Goal: Task Accomplishment & Management: Manage account settings

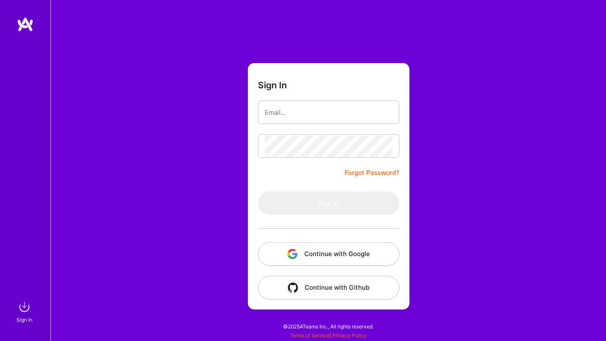
click at [282, 249] on button "Continue with Google" at bounding box center [328, 254] width 141 height 24
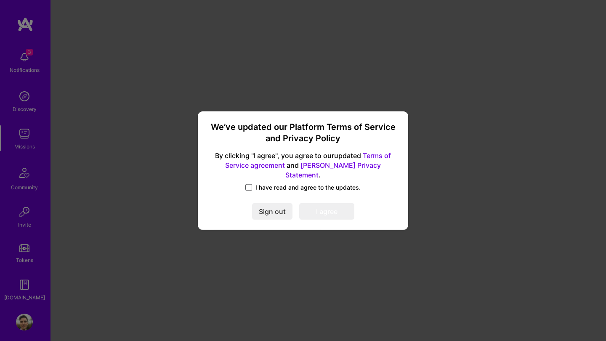
click at [248, 184] on span at bounding box center [248, 187] width 7 height 7
click at [0, 0] on input "I have read and agree to the updates." at bounding box center [0, 0] width 0 height 0
click at [317, 208] on button "I agree" at bounding box center [326, 211] width 55 height 17
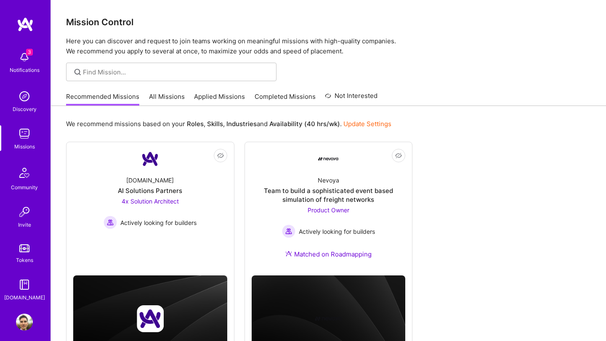
click at [37, 64] on div "3 Notifications" at bounding box center [24, 61] width 52 height 29
click at [26, 60] on div "3 Notifications Discovery Missions Community Invite Tokens [DOMAIN_NAME]" at bounding box center [25, 174] width 50 height 255
click at [23, 318] on img at bounding box center [24, 322] width 17 height 17
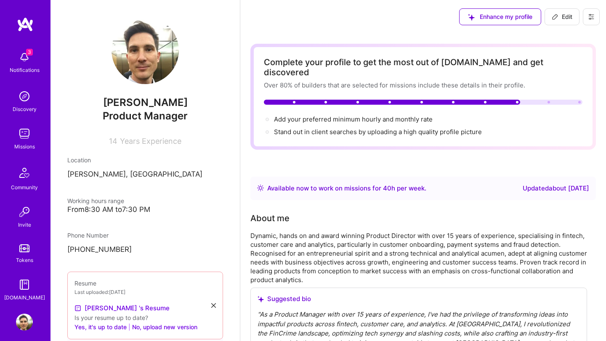
click at [560, 14] on span "Edit" at bounding box center [561, 17] width 21 height 8
select select "DE"
select select "Right Now"
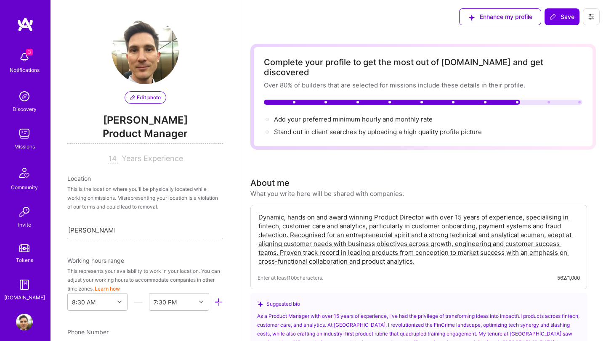
click at [148, 98] on span "Edit photo" at bounding box center [145, 98] width 31 height 8
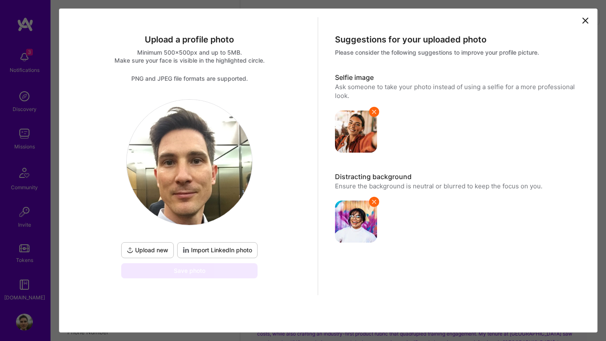
click at [144, 246] on span "Upload new" at bounding box center [148, 250] width 42 height 8
click at [161, 247] on span "Upload new" at bounding box center [148, 250] width 42 height 8
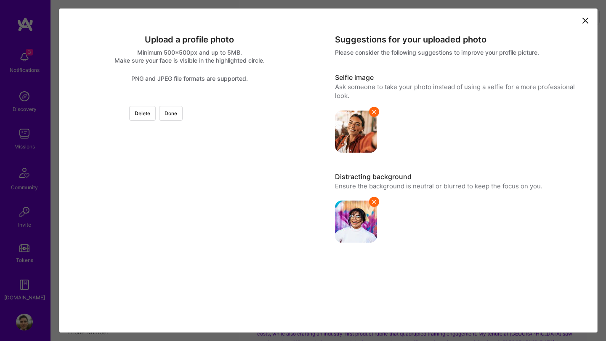
click at [268, 199] on div at bounding box center [283, 193] width 189 height 189
click at [189, 195] on div at bounding box center [283, 193] width 189 height 189
click at [190, 245] on div at bounding box center [283, 194] width 189 height 189
click at [189, 306] on div at bounding box center [283, 213] width 189 height 189
click at [183, 115] on button "Done" at bounding box center [171, 113] width 24 height 15
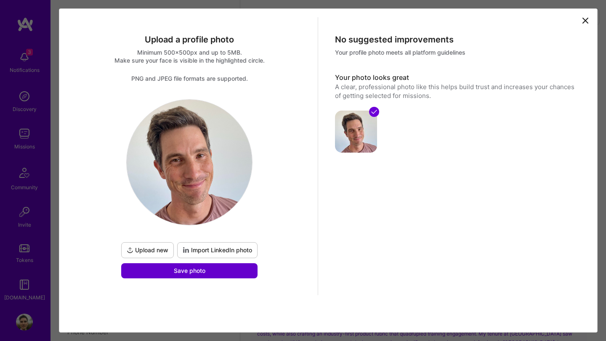
click at [178, 271] on span "Save photo" at bounding box center [190, 271] width 32 height 8
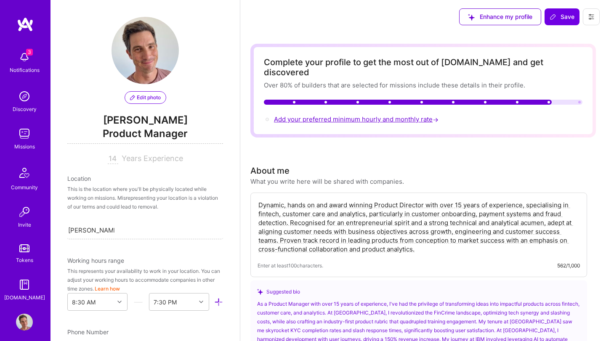
click at [338, 115] on span "Add your preferred minimum hourly and monthly rate →" at bounding box center [357, 119] width 166 height 8
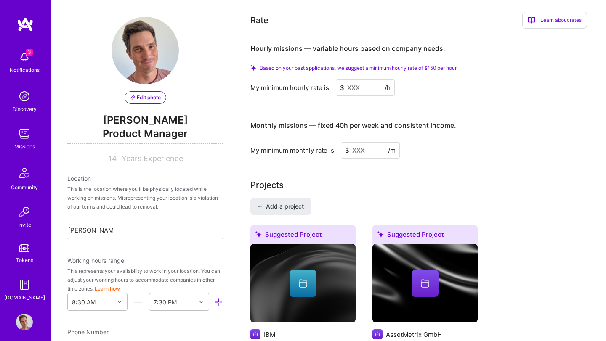
scroll to position [560, 0]
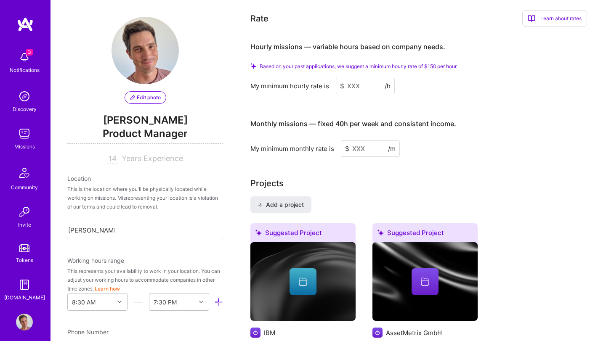
click at [353, 78] on input at bounding box center [365, 86] width 59 height 16
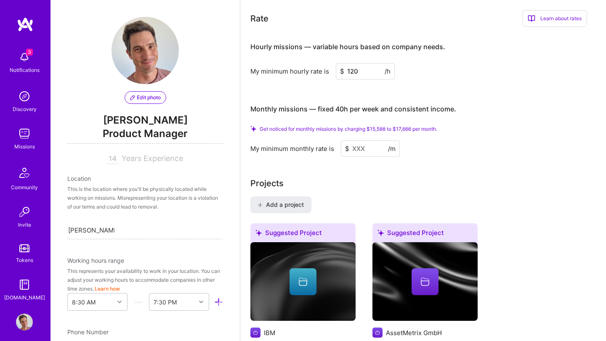
type input "120"
click at [392, 105] on h4 "Monthly missions — fixed 40h per week and consistent income." at bounding box center [353, 109] width 206 height 8
click at [367, 140] on input at bounding box center [370, 148] width 59 height 16
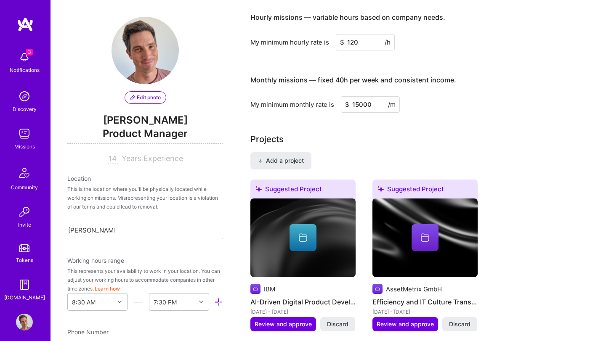
type input "15000"
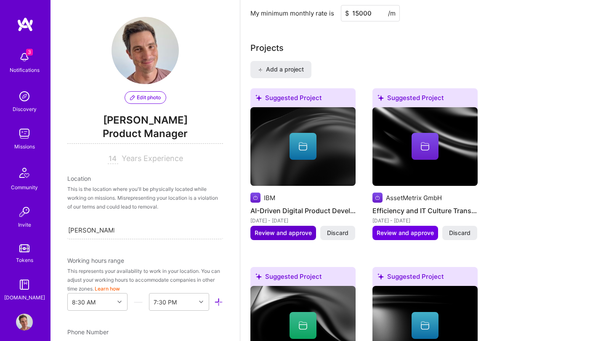
scroll to position [648, 0]
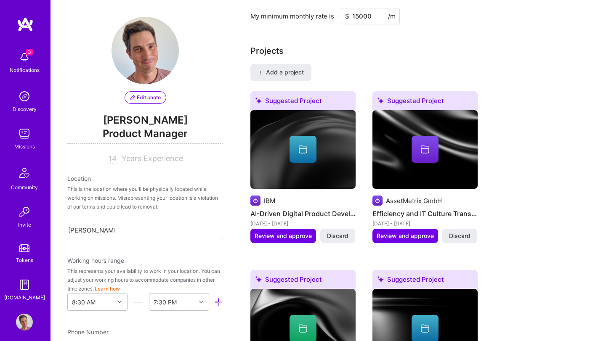
click at [70, 225] on div "[PERSON_NAME], [GEOGRAPHIC_DATA] [GEOGRAPHIC_DATA], [GEOGRAPHIC_DATA]" at bounding box center [91, 230] width 46 height 11
drag, startPoint x: 93, startPoint y: 231, endPoint x: 50, endPoint y: 231, distance: 42.9
click at [56, 231] on div "Edit photo [PERSON_NAME] Product Manager 14 Years Experience Location This is t…" at bounding box center [144, 170] width 189 height 341
type input "[US_STATE]"
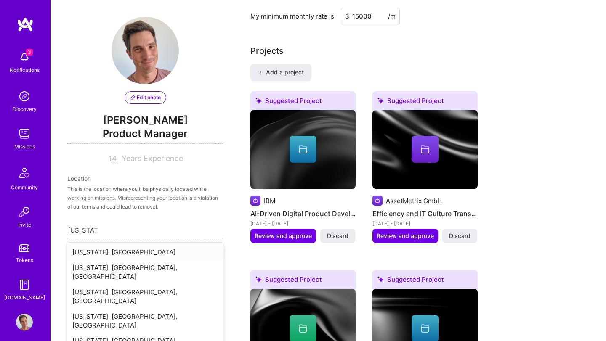
click at [81, 252] on div "[US_STATE], [GEOGRAPHIC_DATA]" at bounding box center [145, 252] width 156 height 16
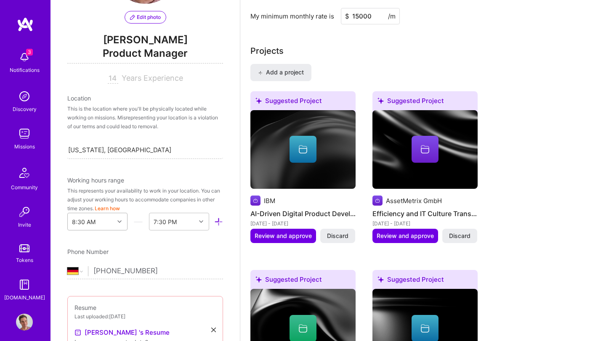
scroll to position [103, 0]
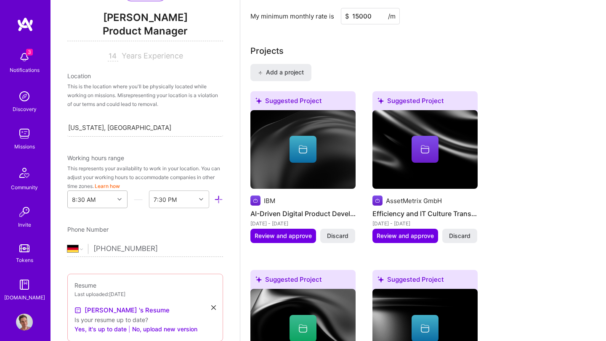
click at [121, 208] on div "8:30 AM" at bounding box center [97, 200] width 60 height 18
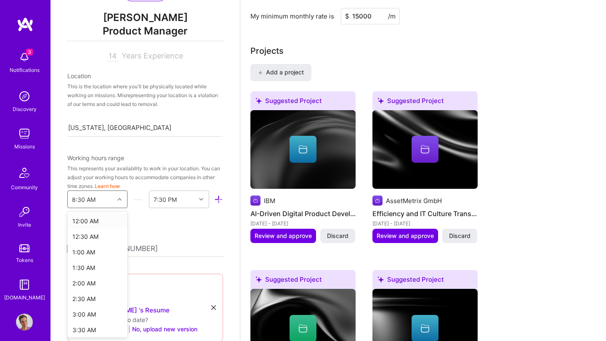
click at [103, 222] on div "12:00 AM" at bounding box center [97, 221] width 60 height 16
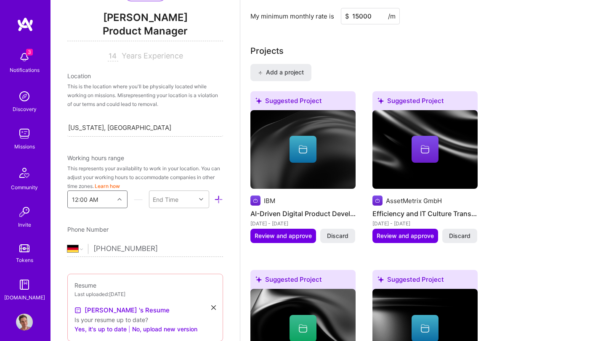
click at [119, 197] on icon at bounding box center [119, 199] width 4 height 4
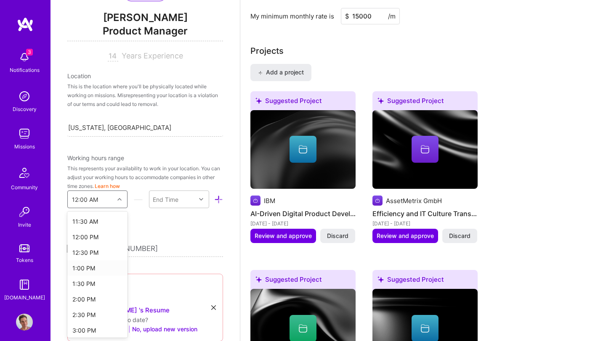
scroll to position [355, 0]
click at [92, 242] on div "12:00 PM" at bounding box center [97, 240] width 60 height 16
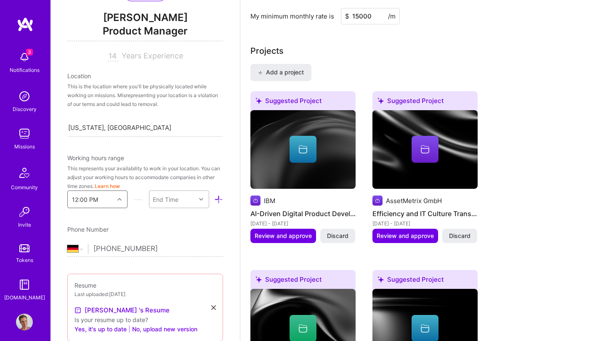
click at [198, 195] on div at bounding box center [202, 199] width 13 height 11
click at [177, 308] on div "9:00 PM" at bounding box center [179, 309] width 60 height 16
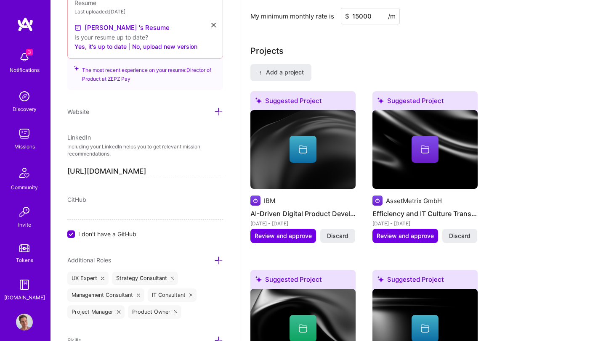
scroll to position [390, 0]
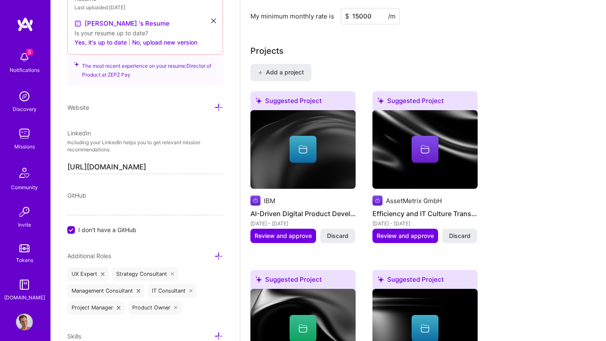
click at [71, 231] on input "I don't have a GitHub" at bounding box center [72, 231] width 8 height 8
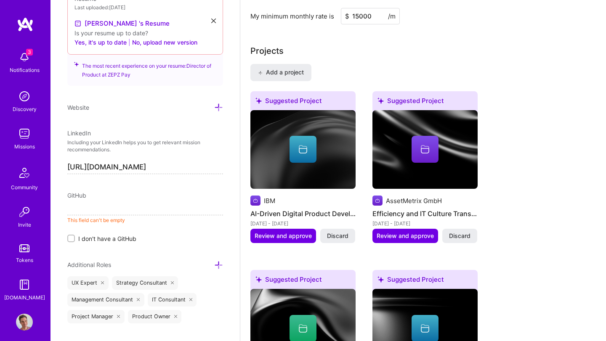
paste input "[URL][DOMAIN_NAME]"
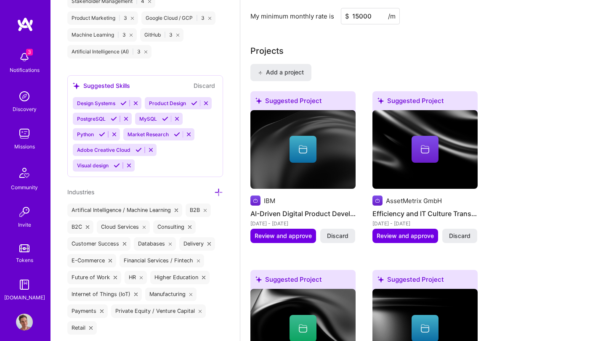
scroll to position [951, 0]
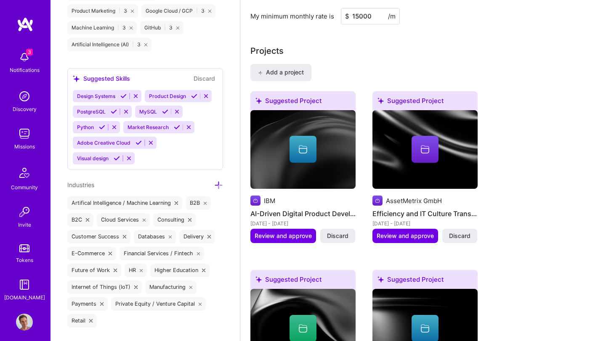
type input "[URL][DOMAIN_NAME]"
click at [124, 96] on icon at bounding box center [123, 96] width 6 height 6
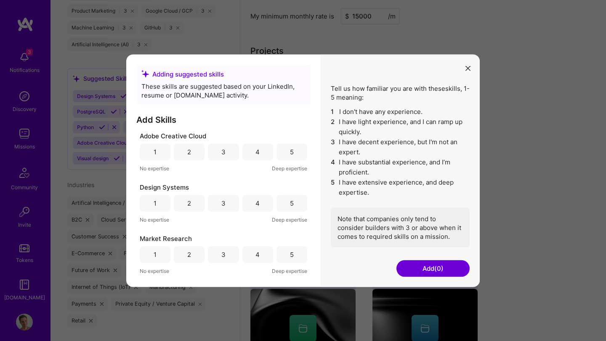
click at [466, 69] on icon "modal" at bounding box center [467, 68] width 5 height 5
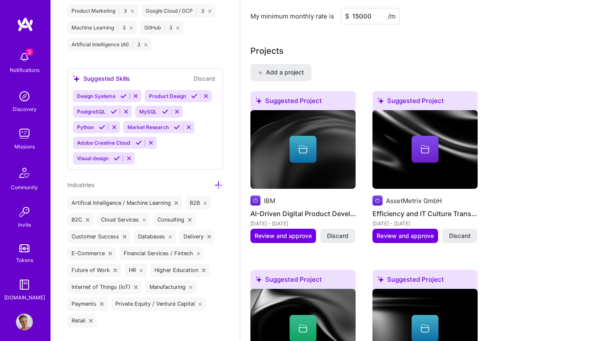
click at [115, 113] on icon at bounding box center [114, 112] width 6 height 6
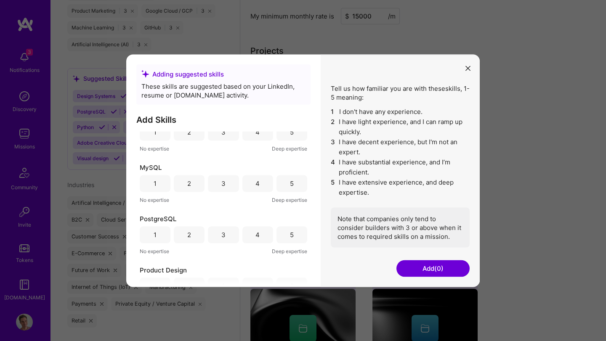
scroll to position [128, 0]
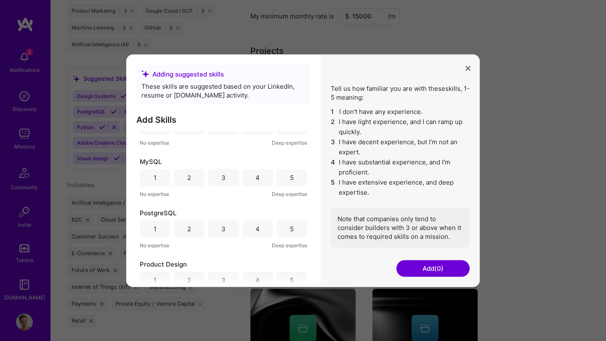
click at [255, 178] on div "4" at bounding box center [257, 177] width 4 height 9
click at [233, 176] on div "3" at bounding box center [223, 177] width 31 height 17
click at [243, 228] on div "4" at bounding box center [257, 228] width 31 height 17
click at [253, 172] on div "4" at bounding box center [257, 177] width 31 height 17
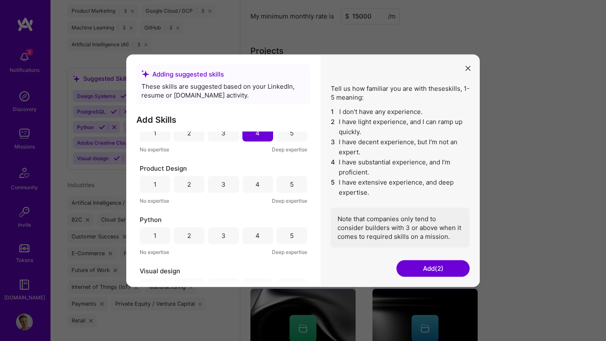
scroll to position [247, 0]
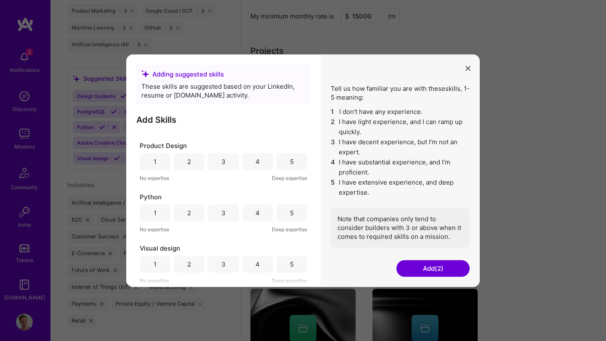
click at [218, 216] on div "3" at bounding box center [223, 212] width 31 height 17
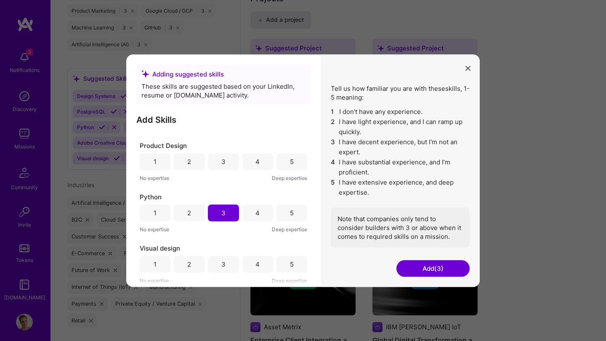
scroll to position [704, 0]
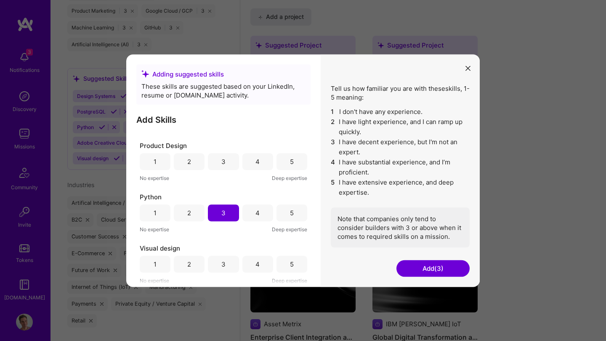
click at [443, 272] on button "Add (3)" at bounding box center [432, 268] width 73 height 17
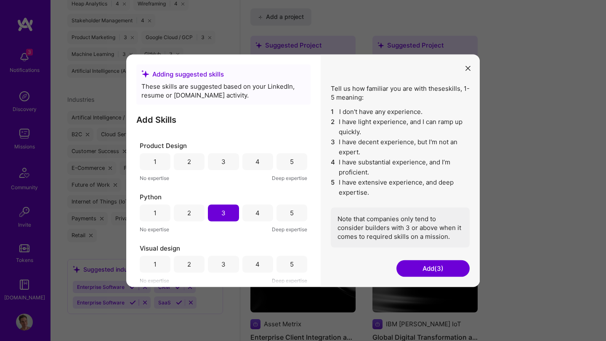
scroll to position [924, 0]
click at [419, 266] on button "Add (3)" at bounding box center [432, 268] width 73 height 17
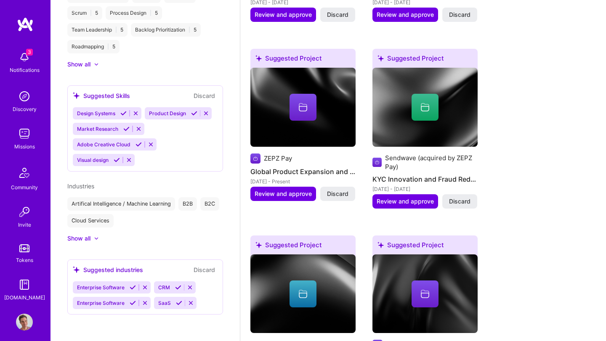
scroll to position [771, 0]
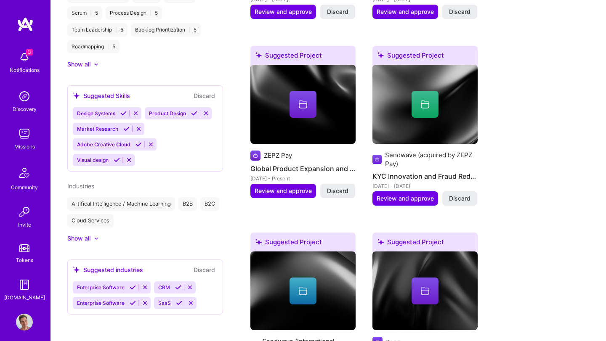
click at [133, 289] on icon at bounding box center [133, 287] width 6 height 6
click at [178, 302] on icon at bounding box center [179, 303] width 6 height 6
click at [133, 301] on icon at bounding box center [133, 303] width 6 height 6
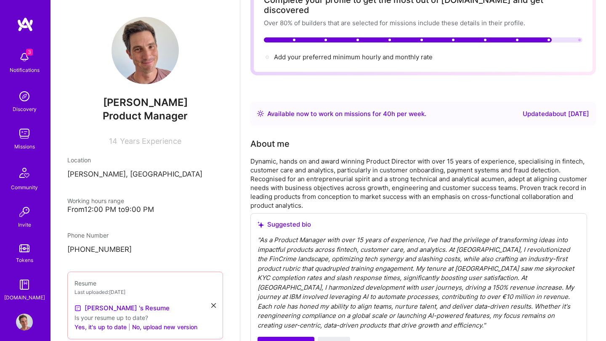
scroll to position [0, 0]
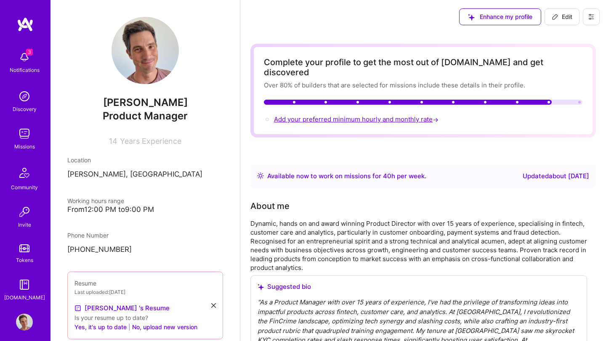
click at [374, 115] on span "Add your preferred minimum hourly and monthly rate →" at bounding box center [357, 119] width 166 height 8
select select "DE"
select select "Right Now"
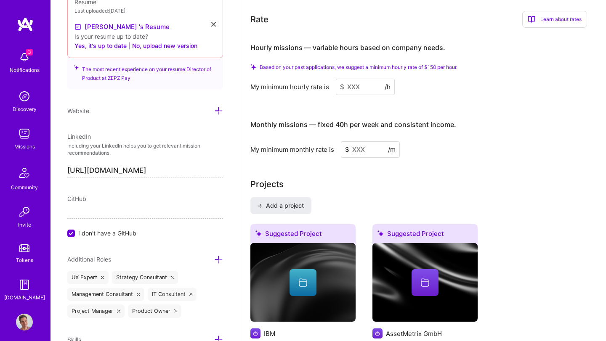
scroll to position [560, 0]
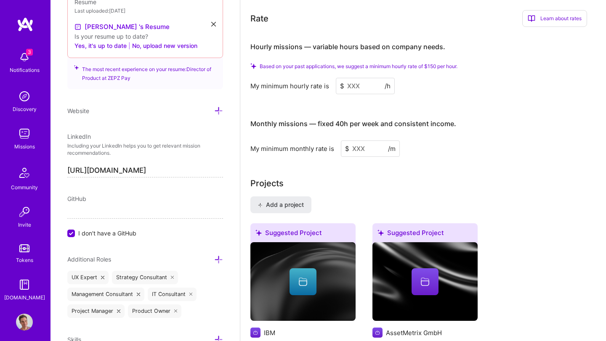
click at [356, 78] on input at bounding box center [365, 86] width 59 height 16
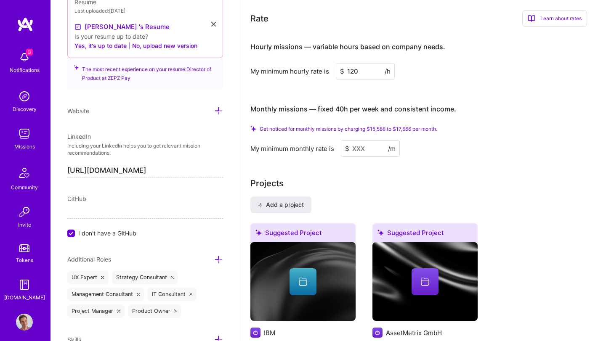
type input "120"
click at [361, 140] on input at bounding box center [370, 148] width 59 height 16
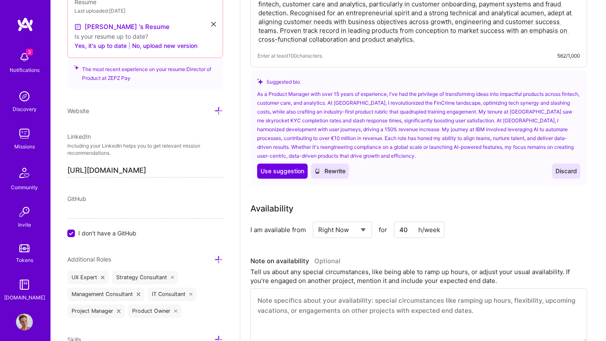
scroll to position [164, 0]
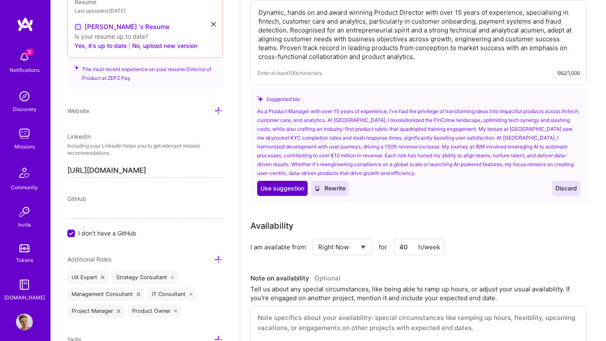
type input "15000"
click at [298, 187] on span "Use suggestion" at bounding box center [282, 188] width 44 height 8
type textarea "As a Product Manager with over 15 years of experience, I've had the privilege o…"
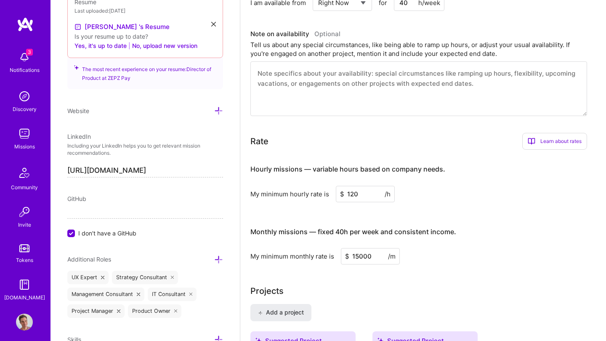
scroll to position [383, 0]
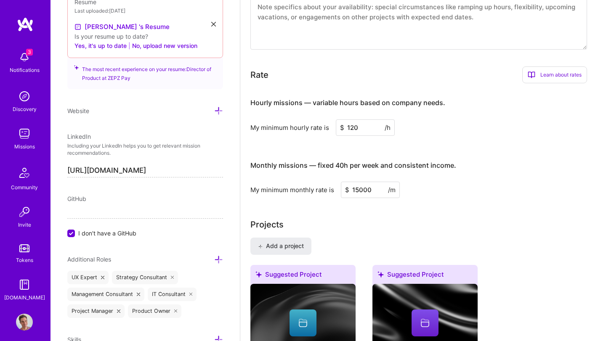
scroll to position [432, 0]
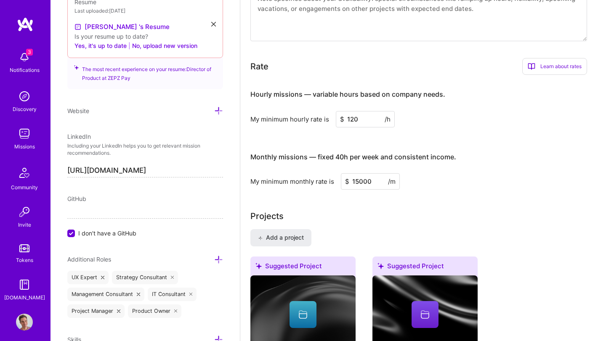
click at [26, 125] on div "3 Notifications Discovery Missions Community Invite Tokens [DOMAIN_NAME]" at bounding box center [25, 174] width 50 height 255
click at [25, 130] on img at bounding box center [24, 133] width 17 height 17
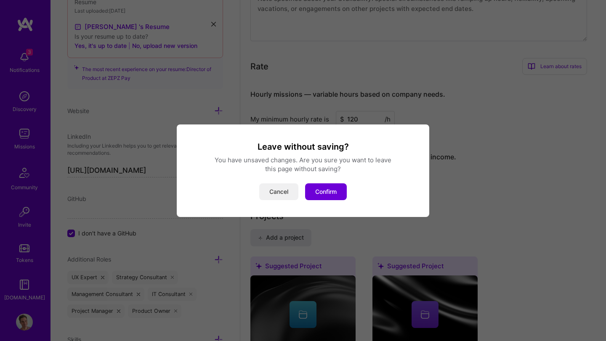
click at [262, 191] on button "Cancel" at bounding box center [278, 191] width 39 height 17
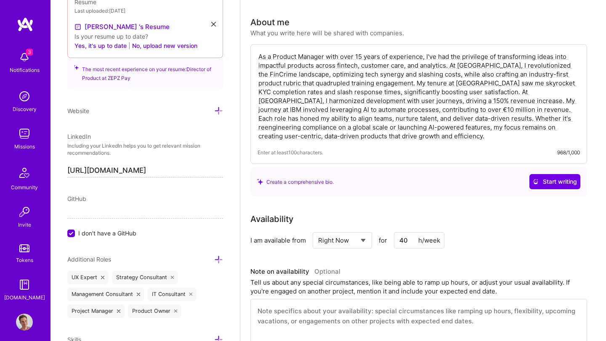
scroll to position [0, 0]
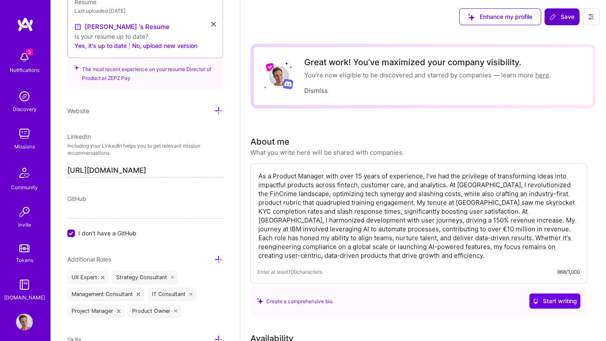
click at [557, 17] on span "Save" at bounding box center [561, 17] width 25 height 8
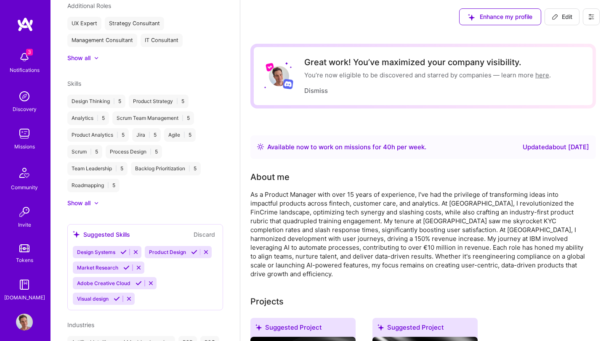
scroll to position [281, 0]
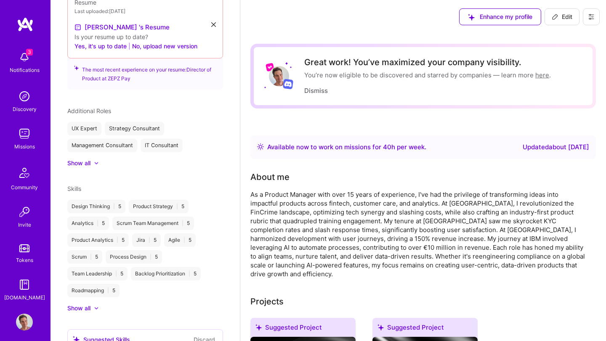
click at [27, 139] on img at bounding box center [24, 133] width 17 height 17
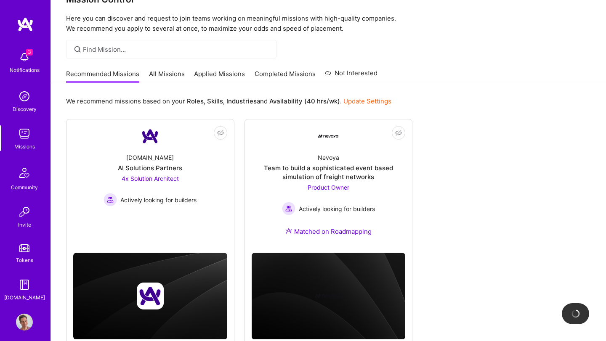
scroll to position [24, 0]
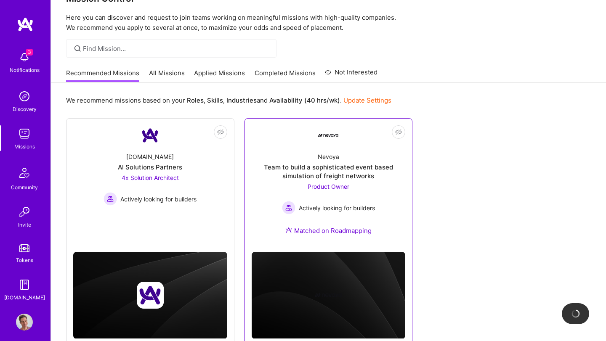
click at [353, 174] on div "Team to build a sophisticated event based simulation of freight networks" at bounding box center [329, 172] width 154 height 18
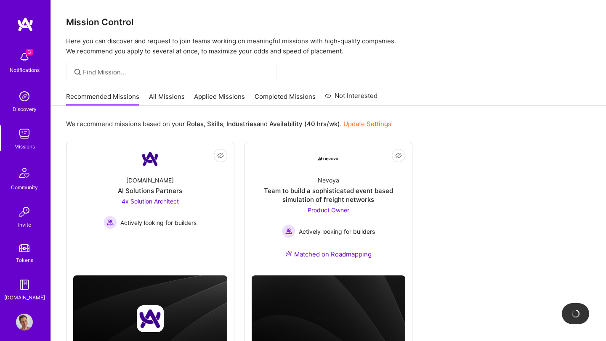
scroll to position [24, 0]
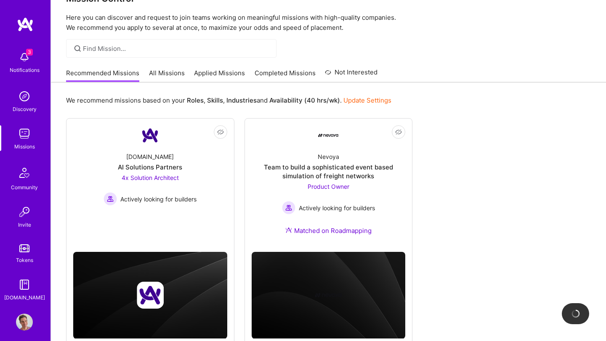
click at [161, 74] on link "All Missions" at bounding box center [167, 76] width 36 height 14
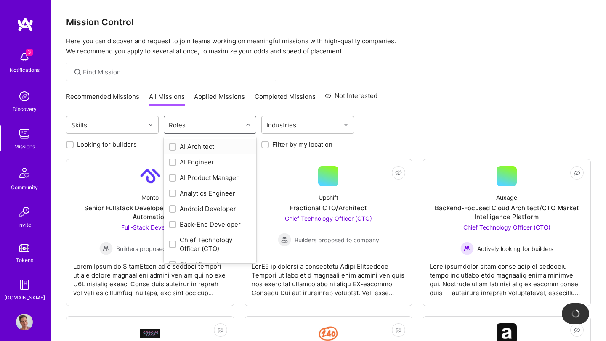
click at [235, 122] on div "Roles" at bounding box center [203, 125] width 79 height 17
click at [172, 175] on input "checkbox" at bounding box center [173, 178] width 6 height 6
checkbox input "true"
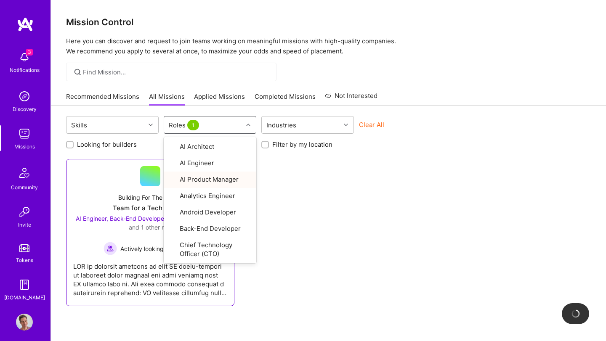
click at [139, 196] on div "Building For The Future" at bounding box center [150, 197] width 64 height 9
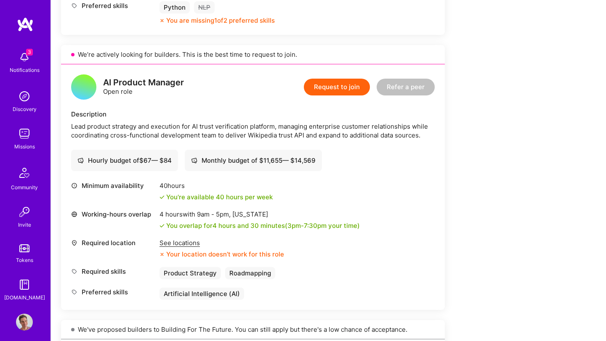
scroll to position [773, 0]
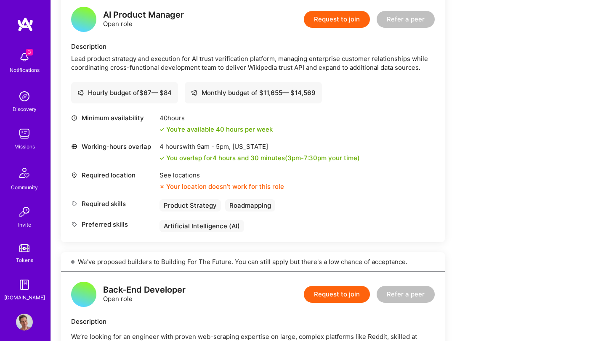
click at [171, 178] on div "See locations" at bounding box center [221, 175] width 125 height 9
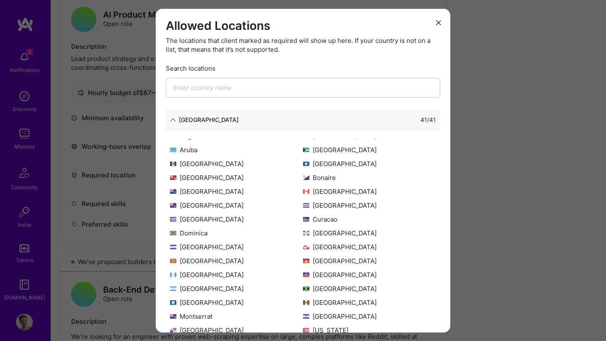
scroll to position [0, 0]
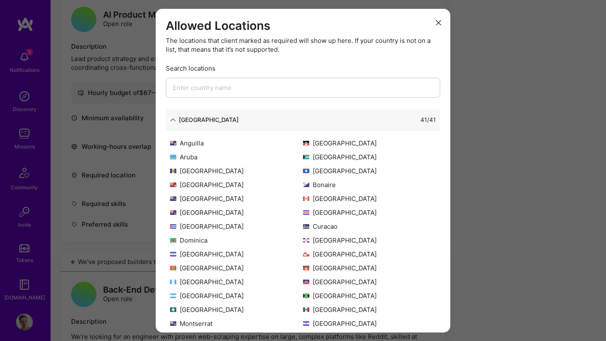
click at [173, 121] on icon "modal" at bounding box center [173, 120] width 6 height 6
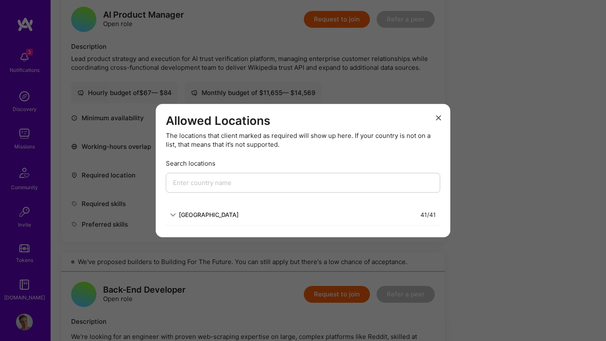
click at [184, 213] on div "[GEOGRAPHIC_DATA]" at bounding box center [209, 214] width 60 height 9
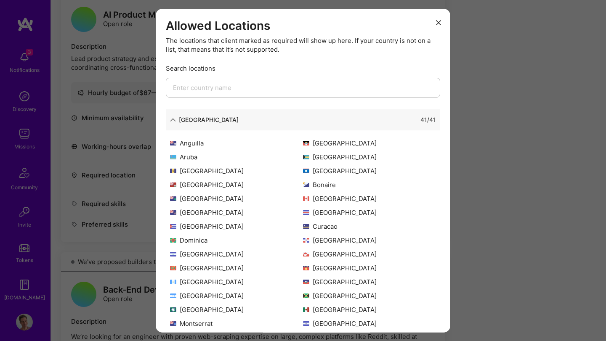
click at [440, 21] on icon "modal" at bounding box center [438, 22] width 5 height 5
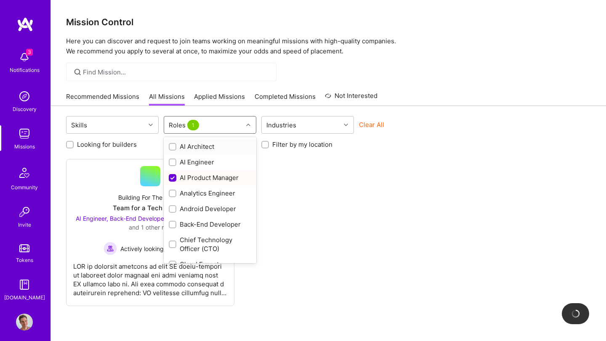
click at [249, 125] on icon at bounding box center [248, 125] width 4 height 4
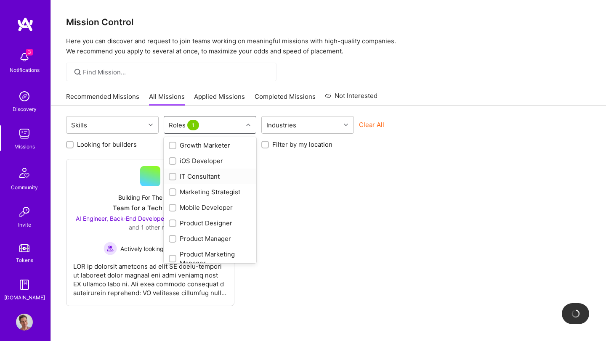
click at [182, 175] on div "IT Consultant" at bounding box center [210, 176] width 82 height 9
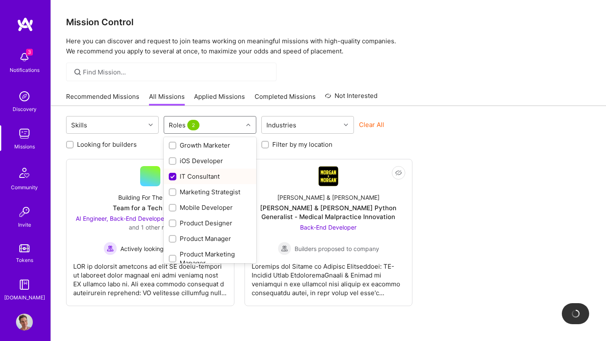
click at [173, 176] on input "checkbox" at bounding box center [174, 177] width 8 height 8
checkbox input "false"
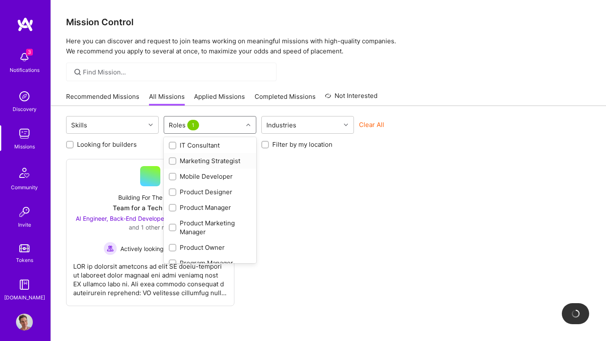
scroll to position [301, 0]
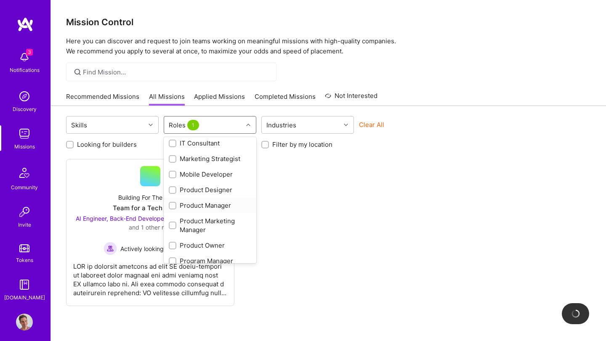
click at [170, 205] on input "checkbox" at bounding box center [173, 206] width 6 height 6
checkbox input "true"
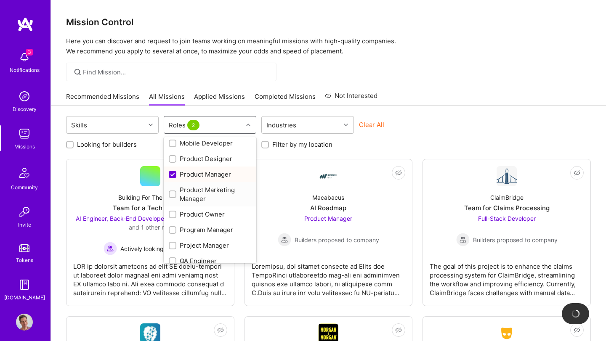
scroll to position [333, 0]
click at [173, 213] on input "checkbox" at bounding box center [173, 215] width 6 height 6
checkbox input "true"
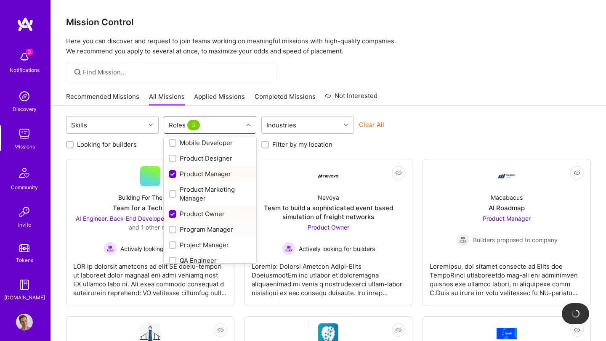
click at [172, 230] on input "checkbox" at bounding box center [173, 230] width 6 height 6
checkbox input "true"
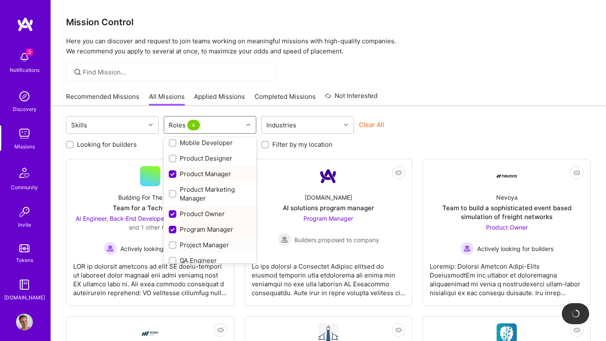
click at [173, 244] on input "checkbox" at bounding box center [173, 246] width 6 height 6
checkbox input "true"
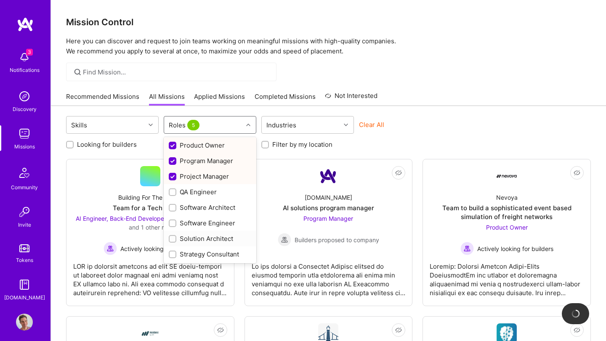
scroll to position [417, 0]
click at [172, 236] on input "checkbox" at bounding box center [173, 239] width 6 height 6
checkbox input "true"
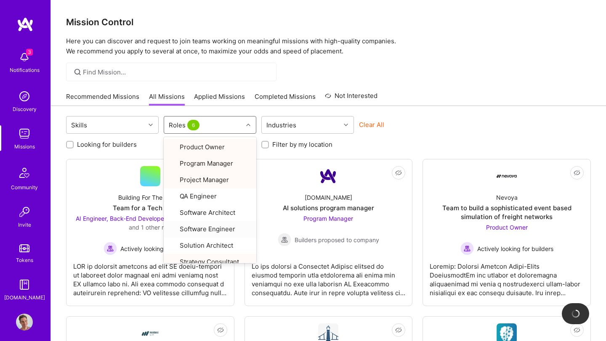
click at [428, 143] on div "Looking for builders Filter by my availability Filter by my location" at bounding box center [328, 142] width 525 height 13
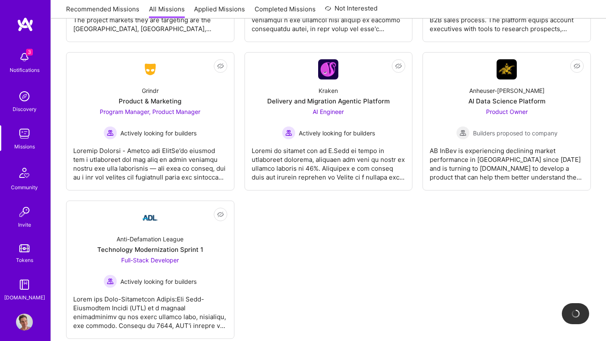
scroll to position [597, 0]
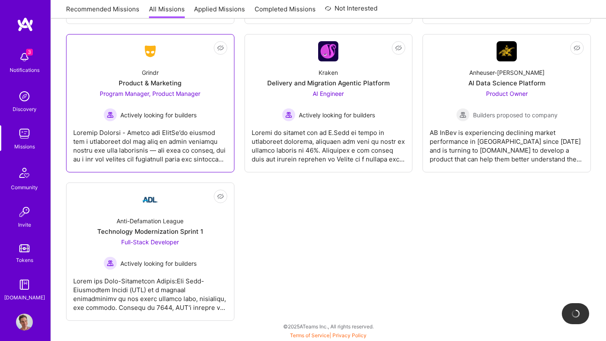
click at [165, 129] on div at bounding box center [150, 143] width 154 height 42
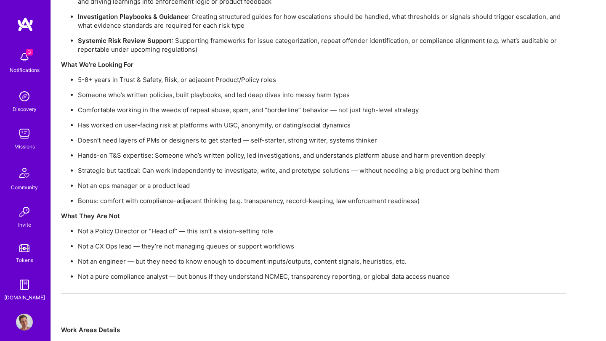
scroll to position [2088, 0]
